Goal: Navigation & Orientation: Find specific page/section

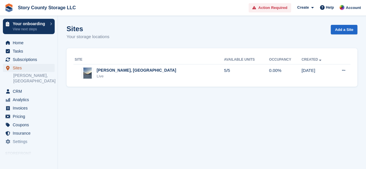
click at [18, 70] on span "Sites" at bounding box center [30, 68] width 35 height 8
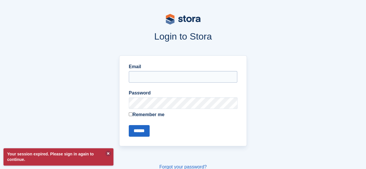
click at [164, 73] on input "Email" at bounding box center [183, 77] width 108 height 12
type input "**********"
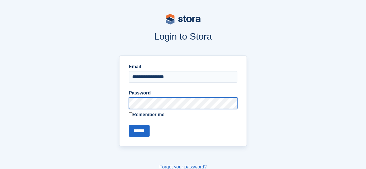
click at [129, 125] on input "******" at bounding box center [139, 131] width 21 height 12
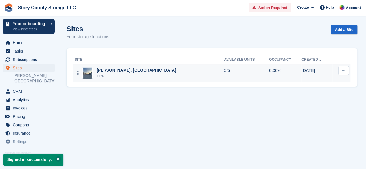
click at [101, 72] on div "[PERSON_NAME], [GEOGRAPHIC_DATA]" at bounding box center [136, 70] width 79 height 6
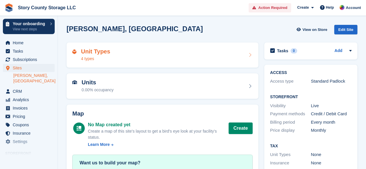
click at [247, 56] on icon at bounding box center [250, 55] width 6 height 5
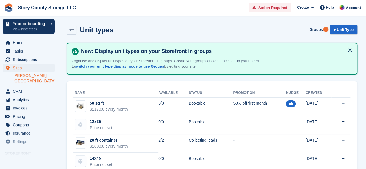
scroll to position [14, 0]
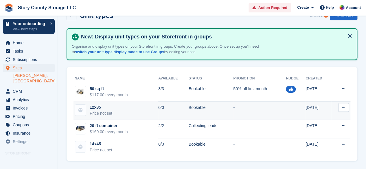
click at [101, 110] on div "Price not set" at bounding box center [101, 113] width 23 height 6
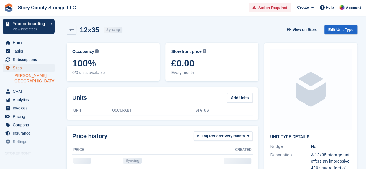
click at [19, 68] on span "Sites" at bounding box center [30, 68] width 35 height 8
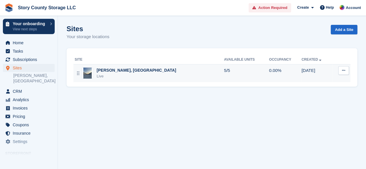
click at [121, 75] on div "Roland, IA Live" at bounding box center [149, 73] width 149 height 12
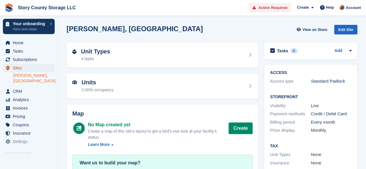
click at [18, 66] on span "Sites" at bounding box center [30, 68] width 35 height 8
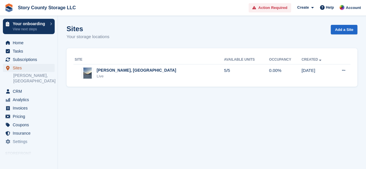
click at [18, 66] on span "Sites" at bounding box center [30, 68] width 35 height 8
